Goal: Transaction & Acquisition: Purchase product/service

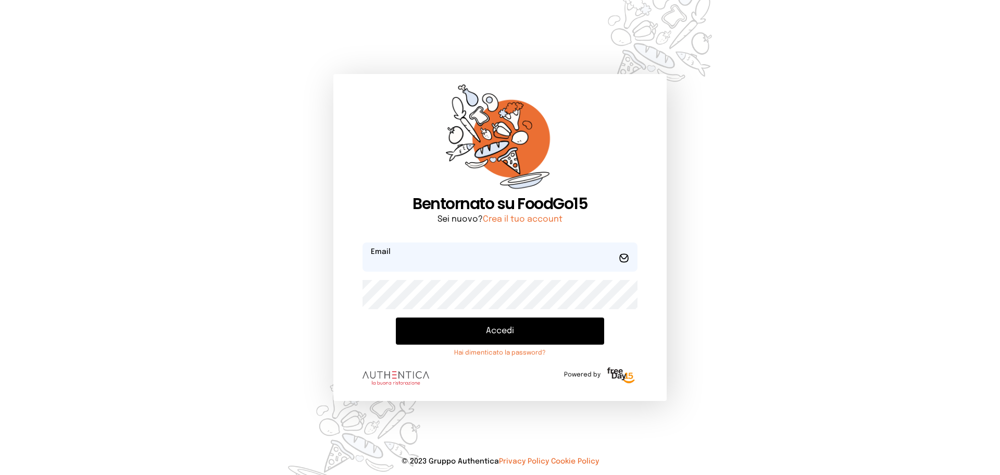
type input "**********"
click at [490, 234] on form "**********" at bounding box center [500, 316] width 275 height 148
click at [490, 234] on button "Accedi" at bounding box center [500, 330] width 208 height 27
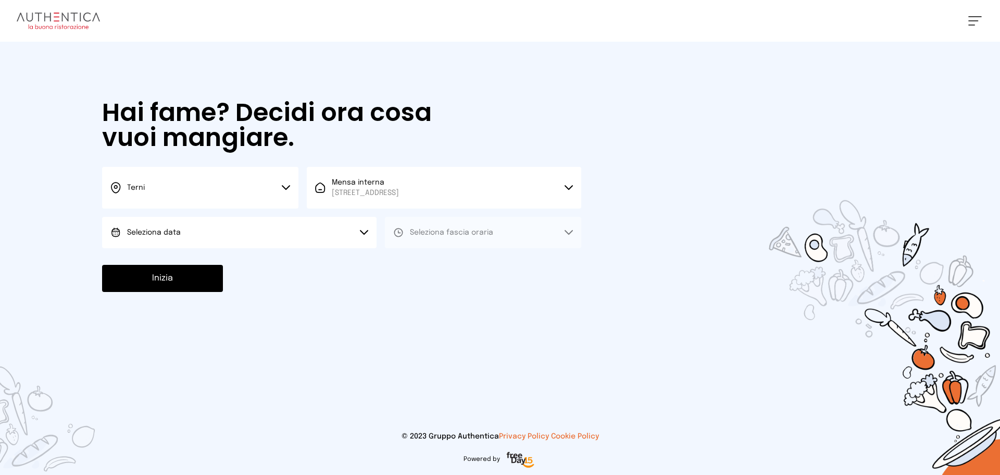
click at [318, 234] on button "Seleziona data" at bounding box center [239, 232] width 275 height 31
click at [314, 234] on li "[DATE], [DATE]" at bounding box center [239, 261] width 275 height 27
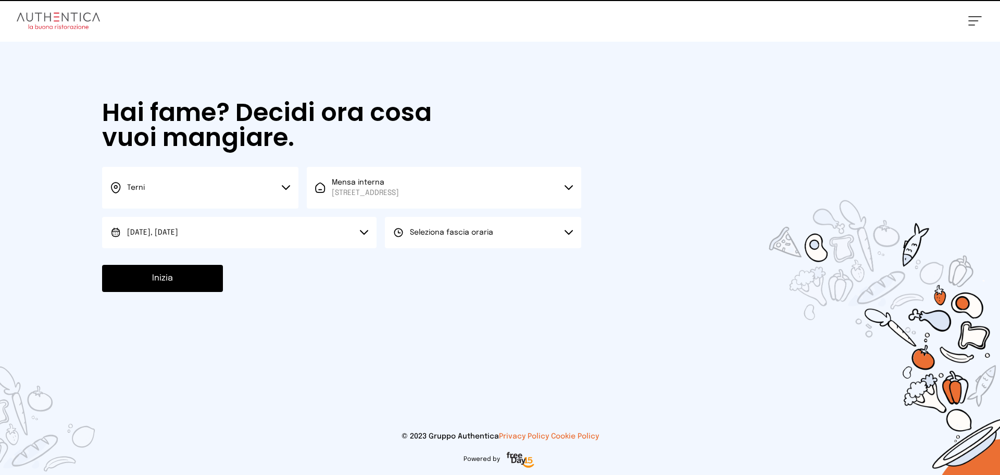
click at [401, 226] on button "Seleziona fascia oraria" at bounding box center [483, 232] width 196 height 31
click at [394, 234] on li "Pranzo" at bounding box center [483, 261] width 196 height 27
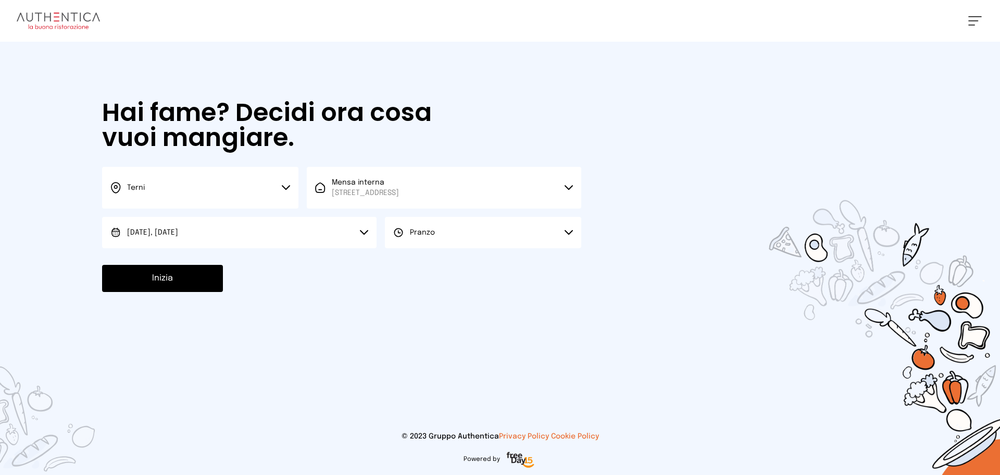
click at [184, 234] on button "Inizia" at bounding box center [162, 278] width 121 height 27
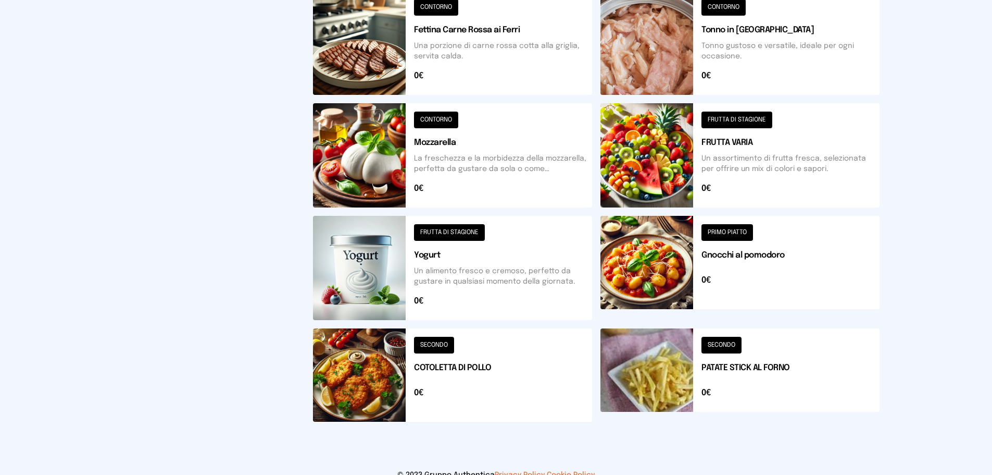
scroll to position [365, 0]
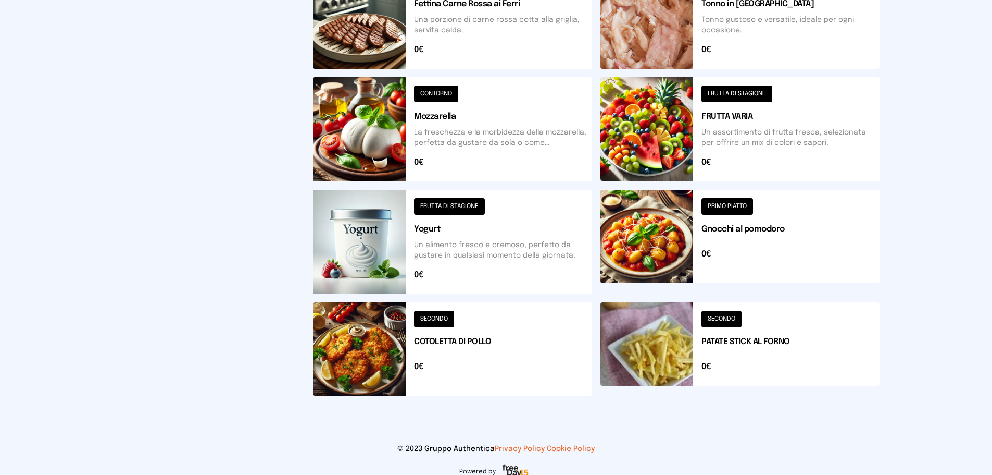
click at [490, 234] on button at bounding box center [452, 348] width 279 height 93
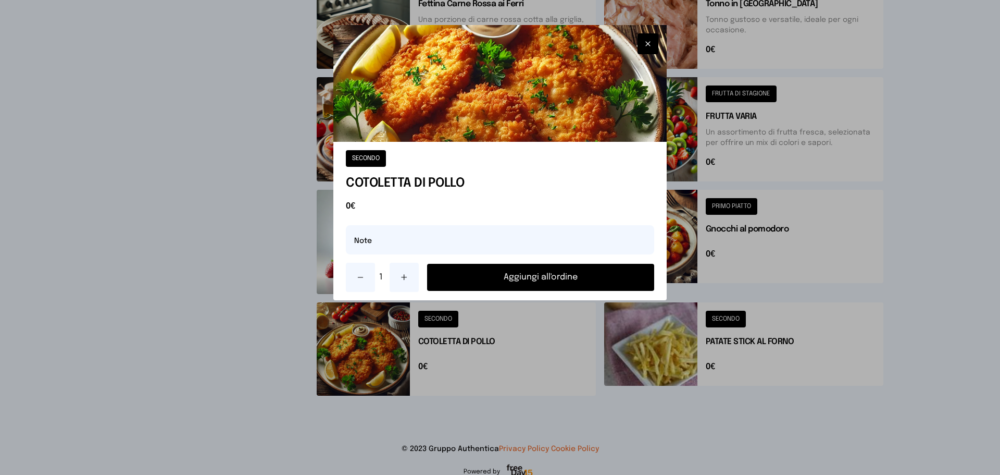
click at [490, 234] on button "Aggiungi all'ordine" at bounding box center [540, 277] width 227 height 27
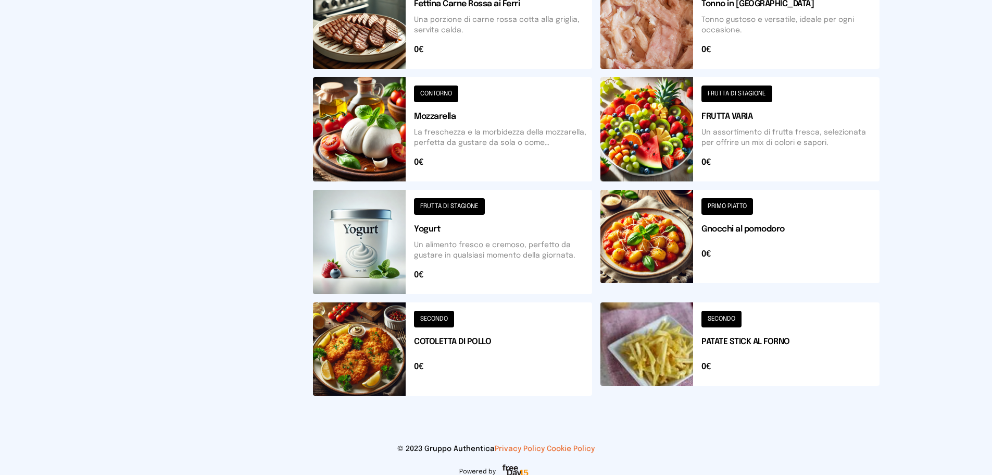
click at [490, 234] on button at bounding box center [740, 242] width 279 height 104
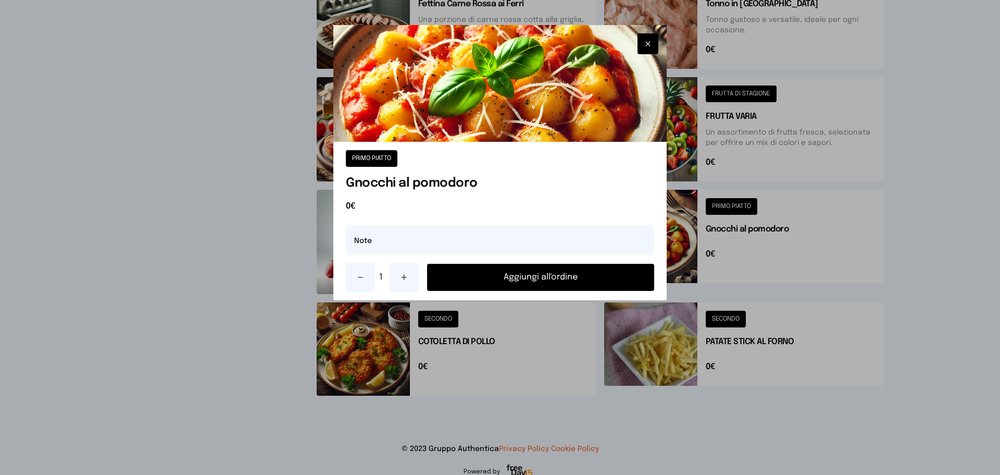
click at [490, 234] on button "Aggiungi all'ordine" at bounding box center [540, 277] width 227 height 27
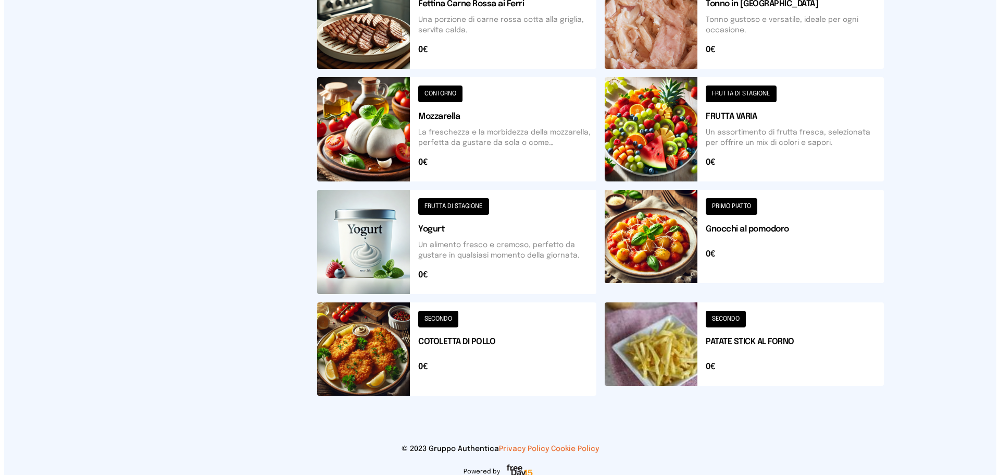
scroll to position [0, 0]
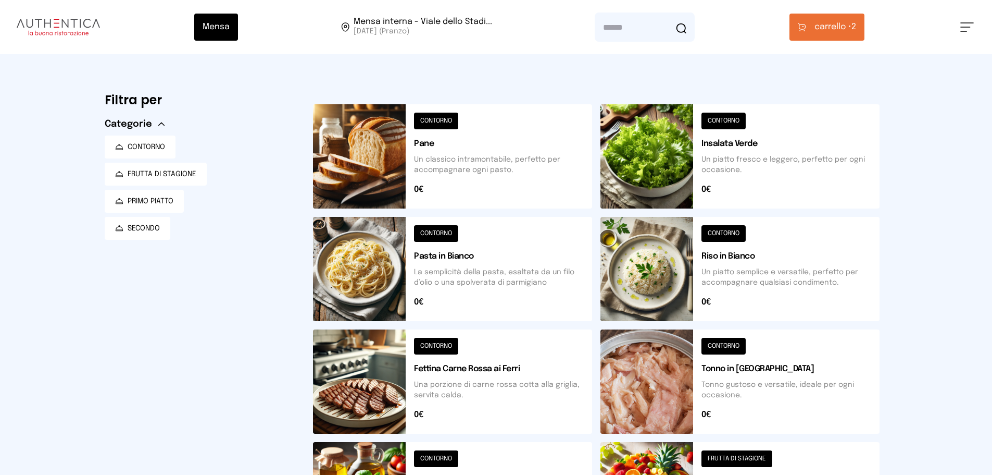
click at [490, 25] on button "carrello • 2" at bounding box center [827, 27] width 75 height 27
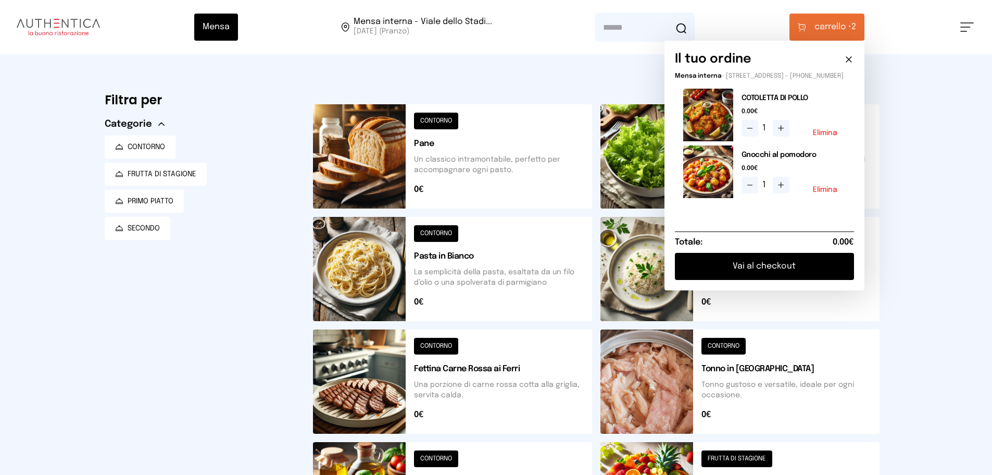
click at [490, 234] on button "Vai al checkout" at bounding box center [764, 266] width 179 height 27
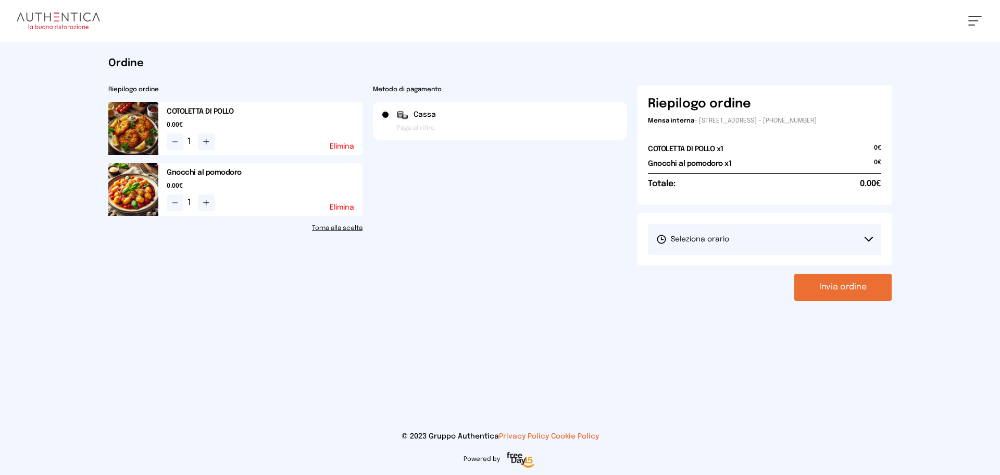
click at [490, 234] on button "Seleziona orario" at bounding box center [764, 238] width 233 height 31
drag, startPoint x: 817, startPoint y: 270, endPoint x: 884, endPoint y: 264, distance: 66.9
click at [490, 234] on li "1° Turno (13:00 - 15:00)" at bounding box center [764, 268] width 233 height 27
click at [490, 234] on button "Invia ordine" at bounding box center [842, 286] width 97 height 27
